Goal: Task Accomplishment & Management: Manage account settings

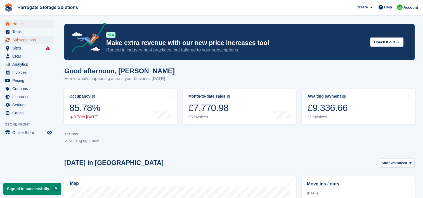
click at [27, 39] on span "Subscriptions" at bounding box center [29, 40] width 34 height 8
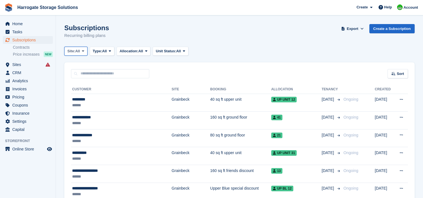
click at [75, 49] on span "Site:" at bounding box center [71, 51] width 8 height 6
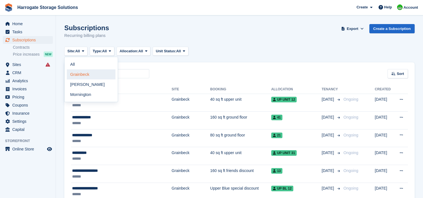
click at [77, 74] on link "Grainbeck" at bounding box center [91, 74] width 49 height 10
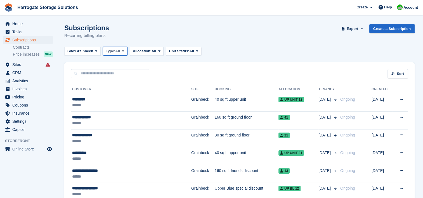
click at [118, 51] on span "All" at bounding box center [117, 51] width 5 height 6
click at [114, 94] on link "Active" at bounding box center [129, 94] width 49 height 10
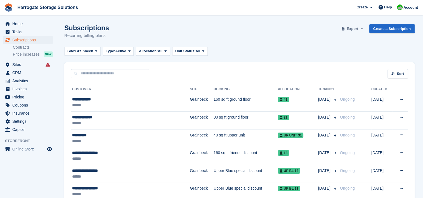
click at [354, 29] on span "Export" at bounding box center [352, 29] width 11 height 6
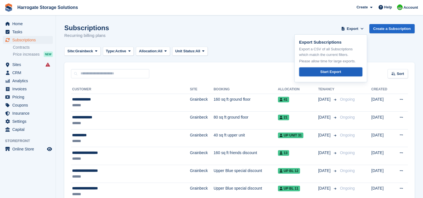
click at [336, 72] on div "Start Export" at bounding box center [330, 72] width 21 height 6
click at [390, 47] on div "Site: Grainbeck All Grainbeck Redfearn Mornington Type: Active All Upcoming Pre…" at bounding box center [239, 51] width 350 height 9
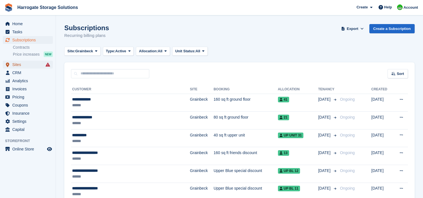
click at [17, 65] on span "Sites" at bounding box center [29, 65] width 34 height 8
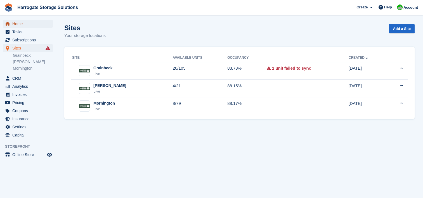
click at [14, 23] on span "Home" at bounding box center [29, 24] width 34 height 8
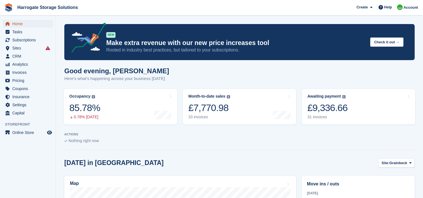
drag, startPoint x: 16, startPoint y: 22, endPoint x: 183, endPoint y: 65, distance: 172.2
click at [17, 22] on span "Home" at bounding box center [29, 24] width 34 height 8
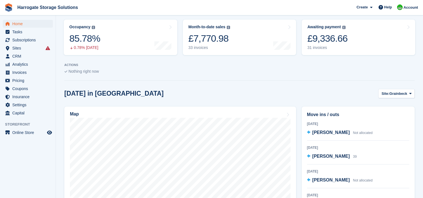
scroll to position [28, 0]
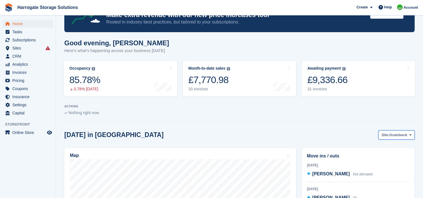
click at [396, 133] on span "Grainbeck" at bounding box center [398, 135] width 18 height 6
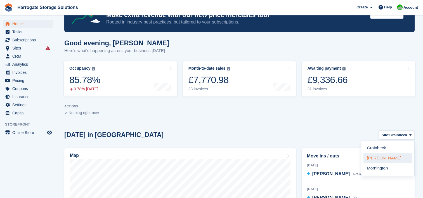
click at [379, 160] on link "[PERSON_NAME]" at bounding box center [387, 158] width 49 height 10
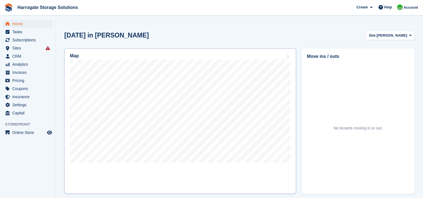
scroll to position [168, 0]
